Goal: Task Accomplishment & Management: Manage account settings

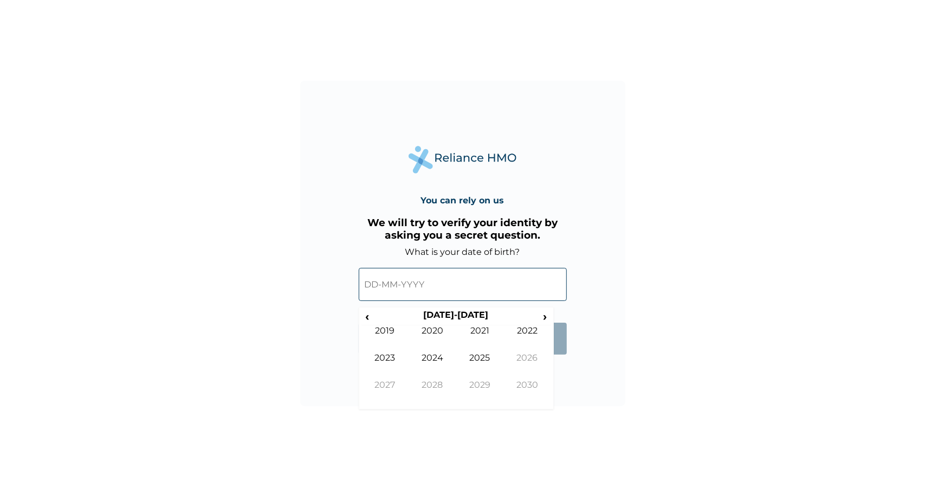
click at [402, 271] on input "text" at bounding box center [463, 284] width 208 height 33
click at [453, 319] on th "[DATE]-[DATE]" at bounding box center [456, 317] width 166 height 15
drag, startPoint x: 381, startPoint y: 322, endPoint x: 368, endPoint y: 317, distance: 13.4
click at [368, 317] on tr "‹ 2020-2029 ›" at bounding box center [457, 317] width 190 height 15
click at [368, 317] on span "‹" at bounding box center [367, 317] width 11 height 14
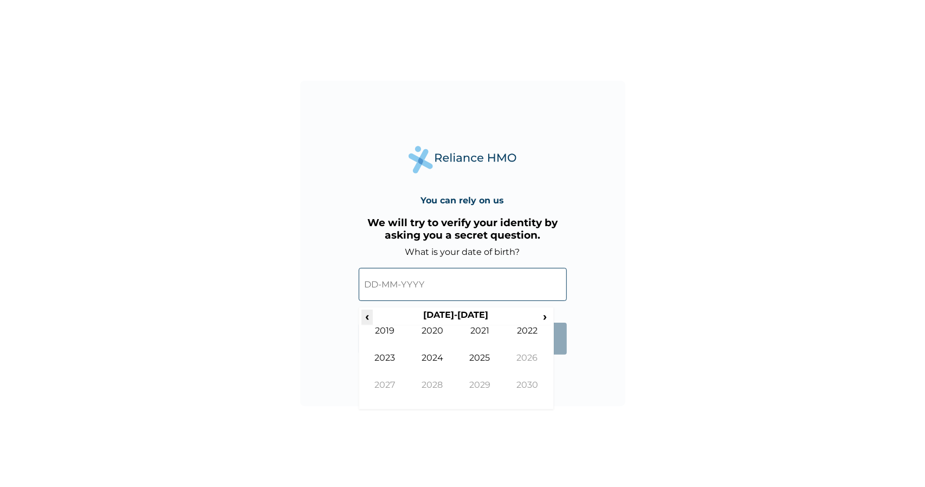
click at [368, 317] on span "‹" at bounding box center [367, 317] width 11 height 14
click at [545, 315] on span "›" at bounding box center [545, 317] width 12 height 14
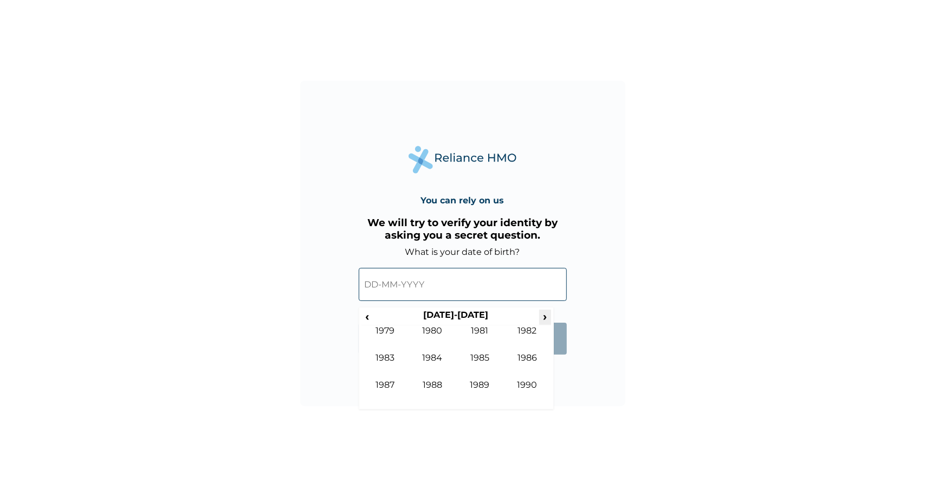
click at [545, 315] on span "›" at bounding box center [545, 317] width 12 height 14
click at [436, 359] on td "1994" at bounding box center [433, 365] width 48 height 27
click at [513, 343] on td "Apr" at bounding box center [528, 338] width 48 height 27
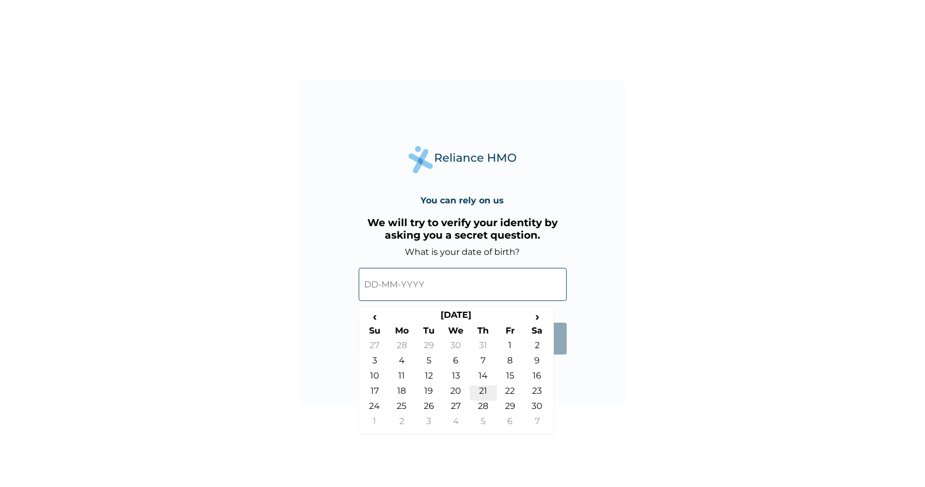
click at [480, 391] on td "21" at bounding box center [483, 392] width 27 height 15
type input "21-04-1994"
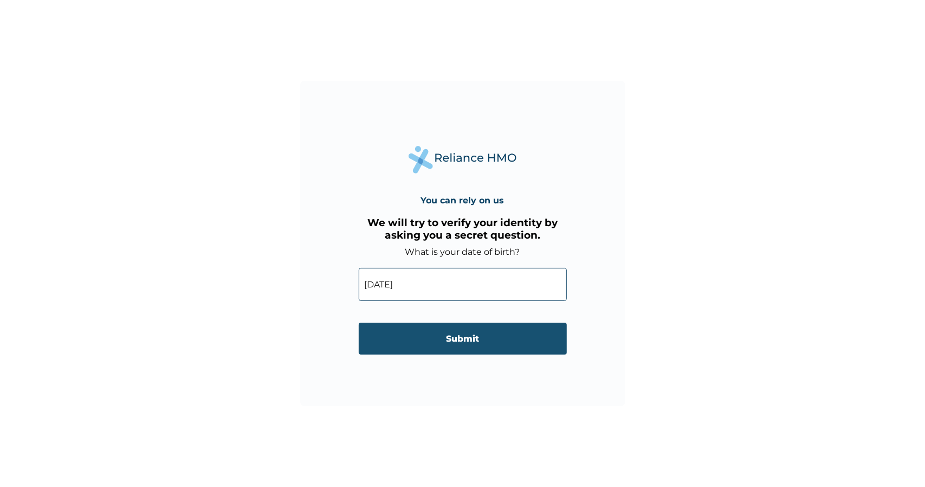
click at [438, 327] on input "Submit" at bounding box center [463, 339] width 208 height 32
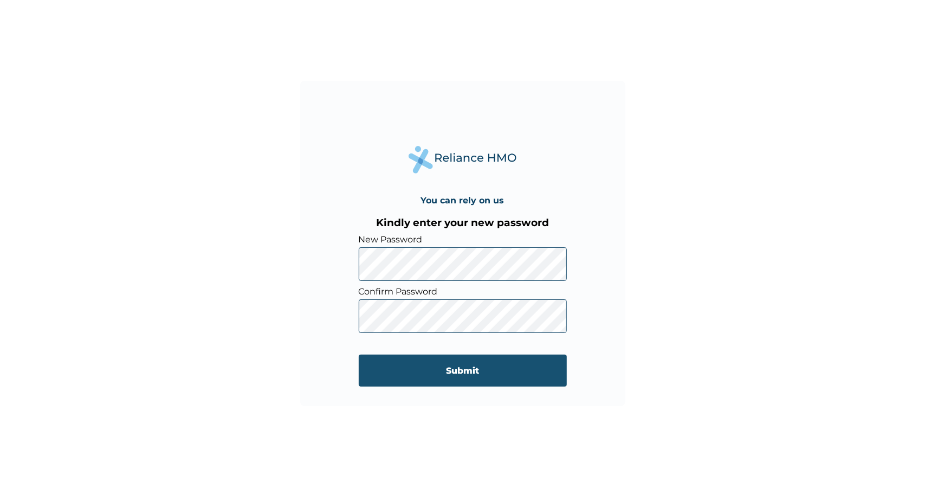
click at [432, 385] on input "Submit" at bounding box center [463, 371] width 208 height 32
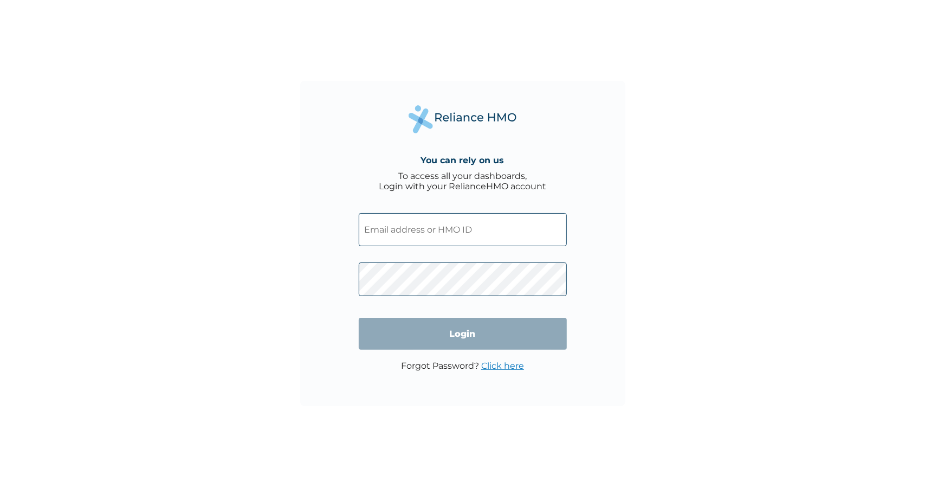
click at [421, 229] on input "text" at bounding box center [463, 229] width 208 height 33
